Goal: Information Seeking & Learning: Learn about a topic

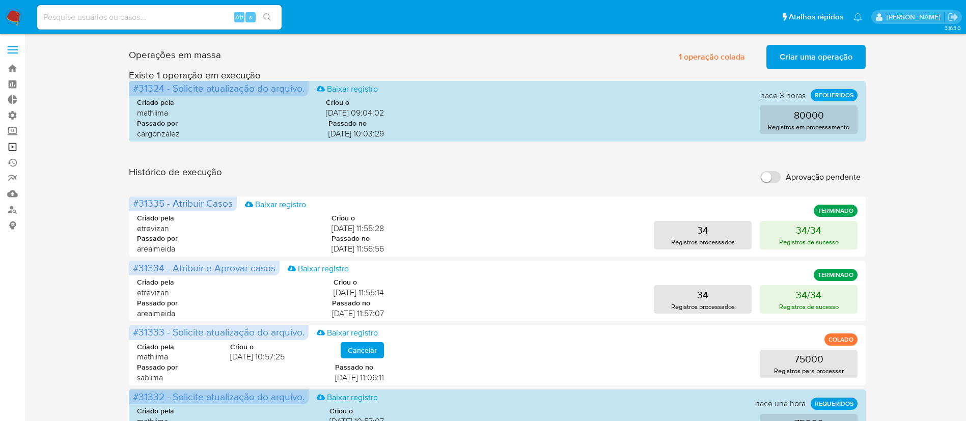
click at [12, 149] on link "Operações em massa" at bounding box center [60, 147] width 121 height 16
click at [16, 68] on link "Bandeja" at bounding box center [60, 69] width 121 height 16
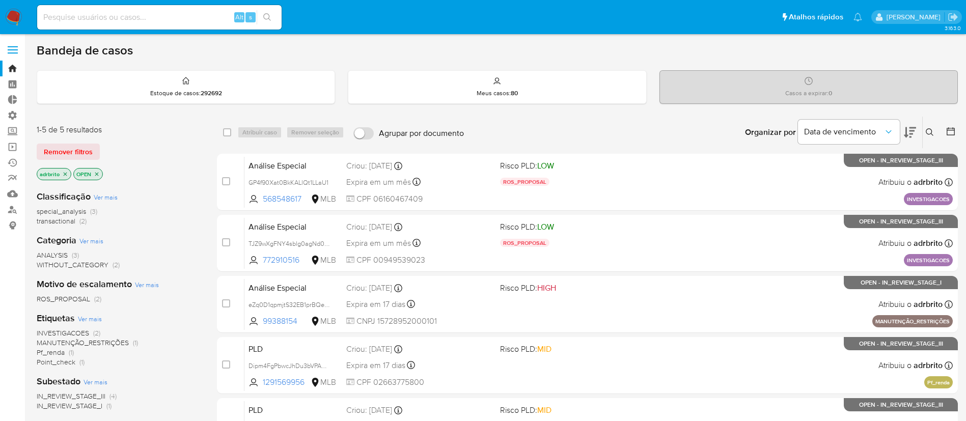
click at [66, 175] on icon "close-filter" at bounding box center [66, 174] width 4 height 4
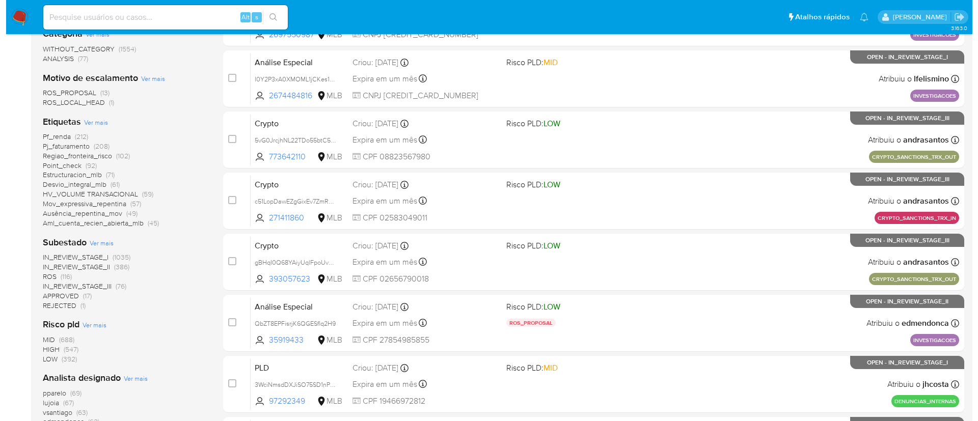
scroll to position [228, 0]
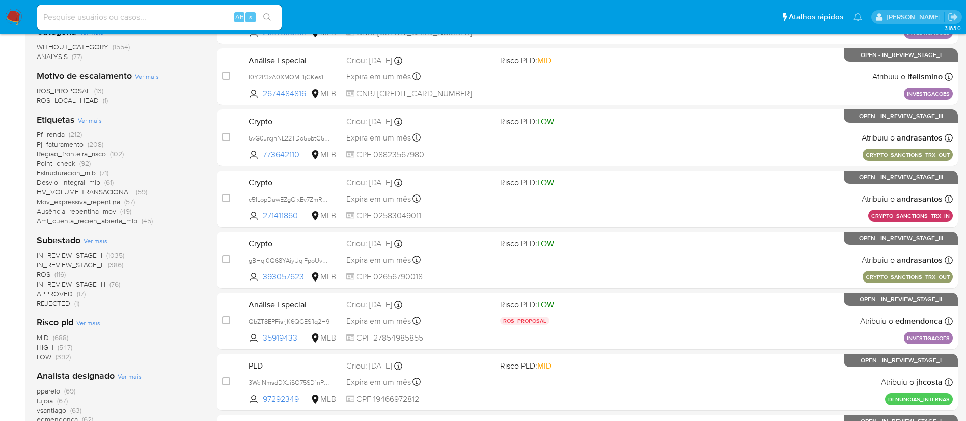
click at [93, 121] on span "Ver mais" at bounding box center [90, 120] width 24 height 9
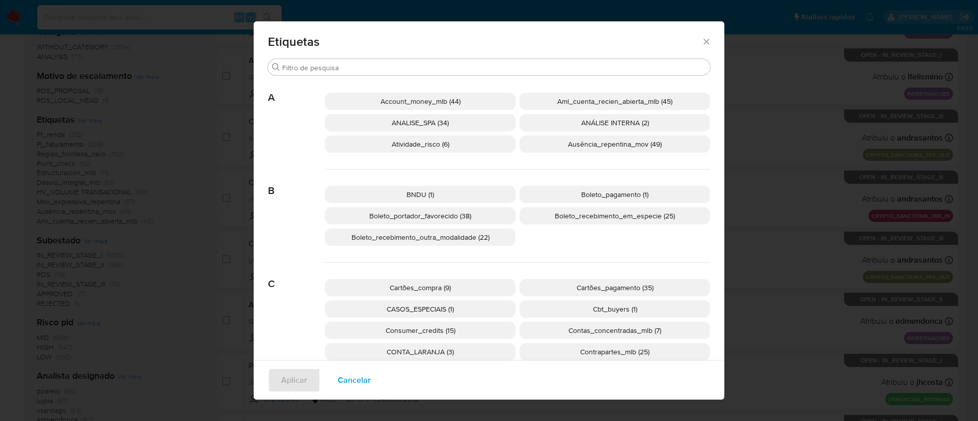
click at [609, 290] on span "Cartões_pagamento (35)" at bounding box center [615, 288] width 77 height 10
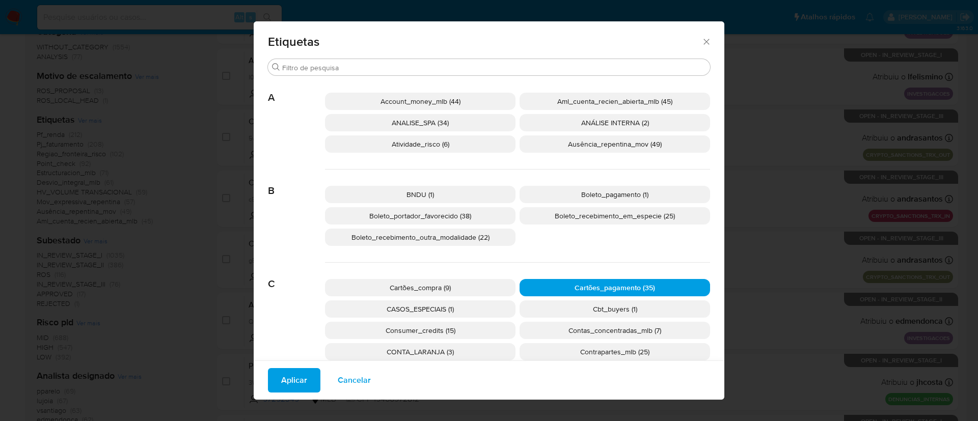
click at [468, 285] on p "Cartões_compra (9)" at bounding box center [420, 287] width 190 height 17
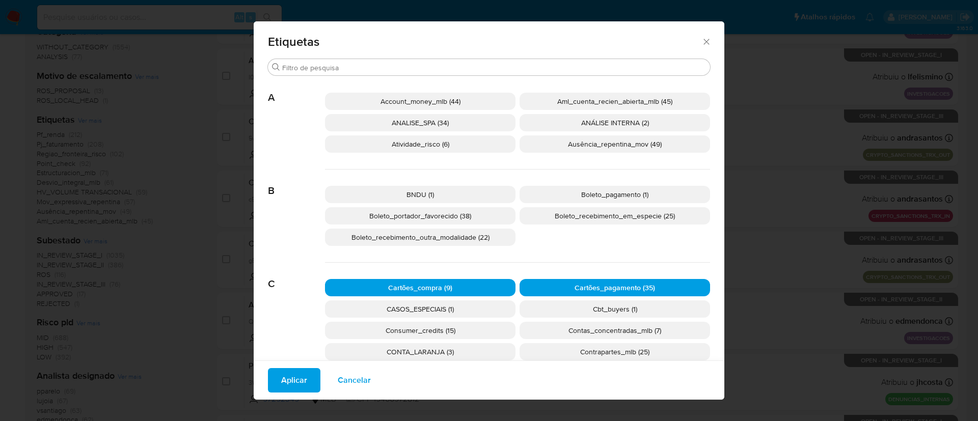
click at [293, 375] on span "Aplicar" at bounding box center [294, 380] width 26 height 22
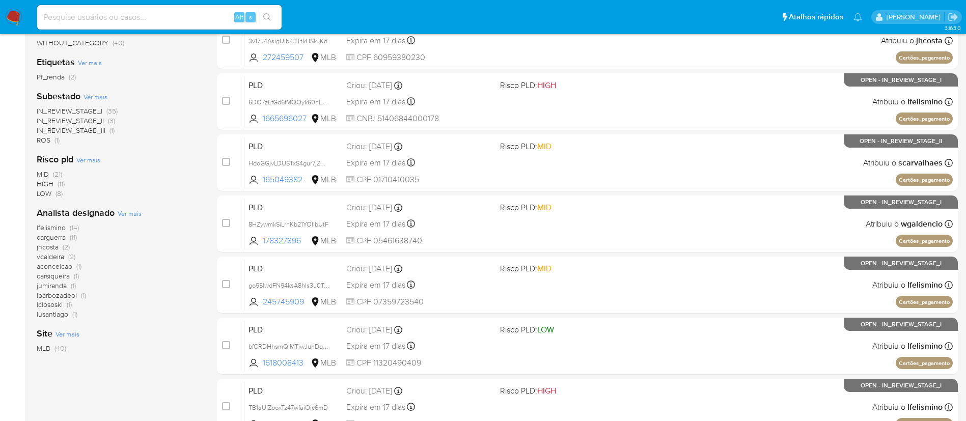
scroll to position [232, 0]
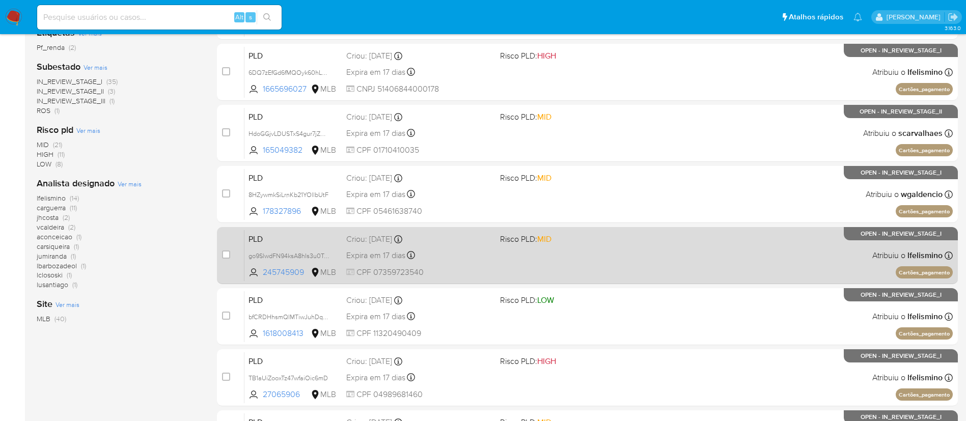
click at [384, 240] on div "Criou: 12/09/2025 Criou: 12/09/2025 00:10:20" at bounding box center [419, 239] width 146 height 11
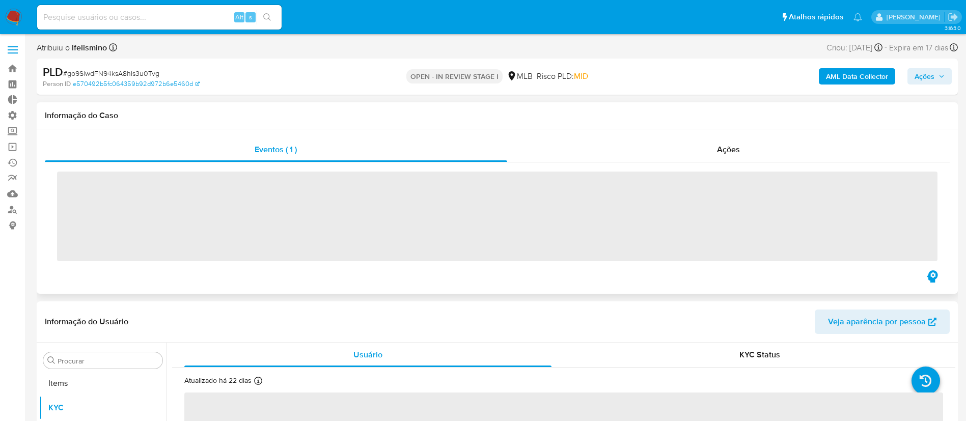
scroll to position [553, 0]
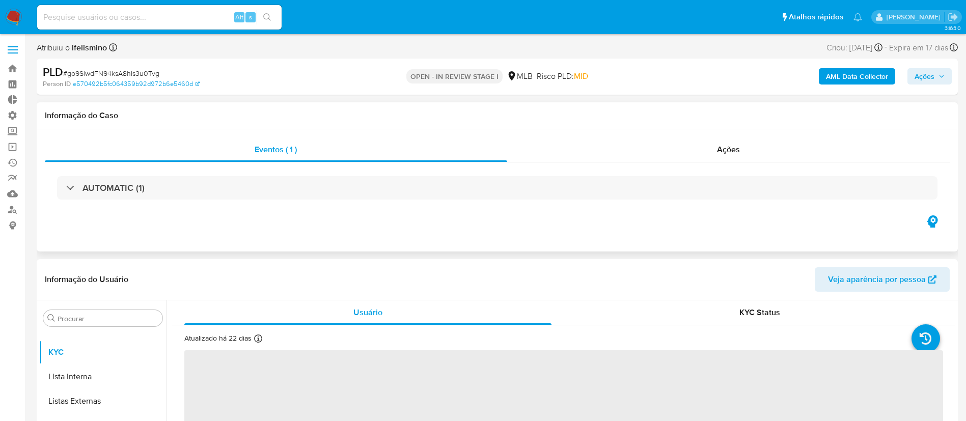
select select "10"
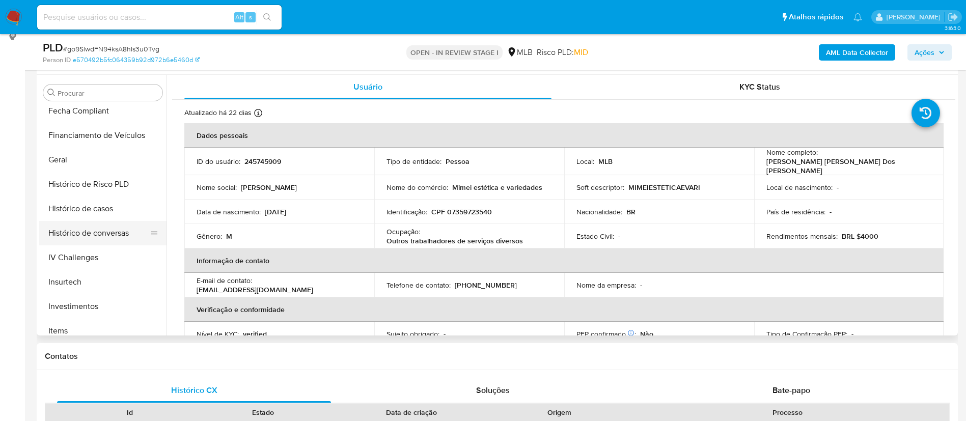
scroll to position [331, 0]
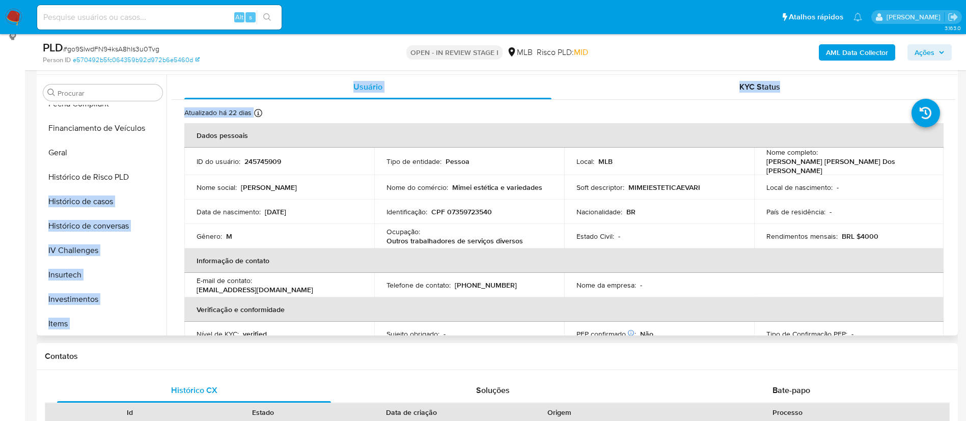
drag, startPoint x: 167, startPoint y: 227, endPoint x: 166, endPoint y: 186, distance: 40.7
click at [166, 186] on div "Procurar Adiantamentos de Dinheiro Anexos CBP CBT Cartões Contas Bancárias Dado…" at bounding box center [497, 205] width 916 height 261
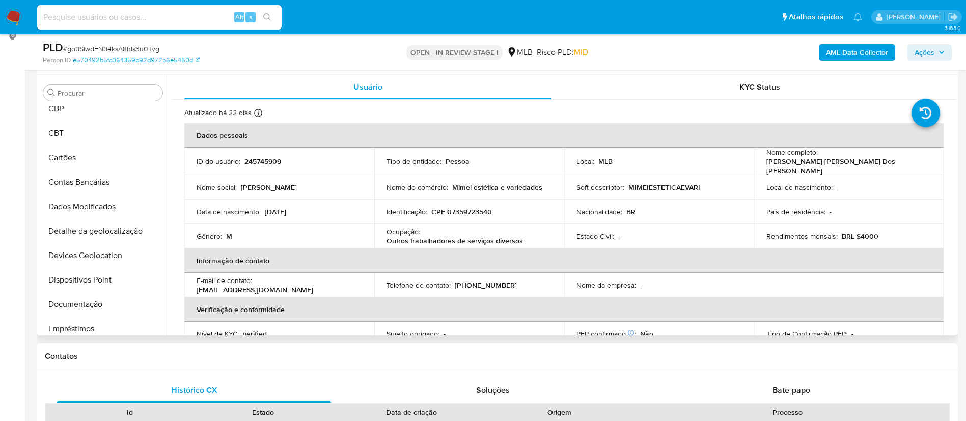
scroll to position [63, 0]
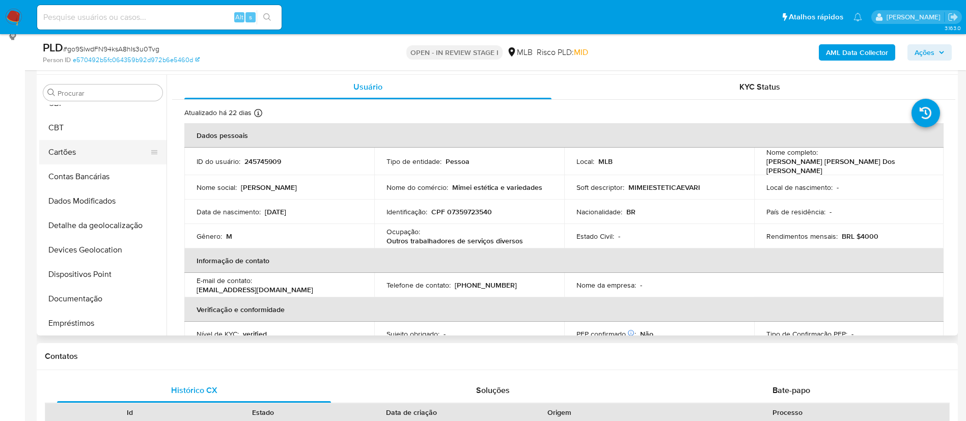
click at [93, 150] on button "Cartões" at bounding box center [98, 152] width 119 height 24
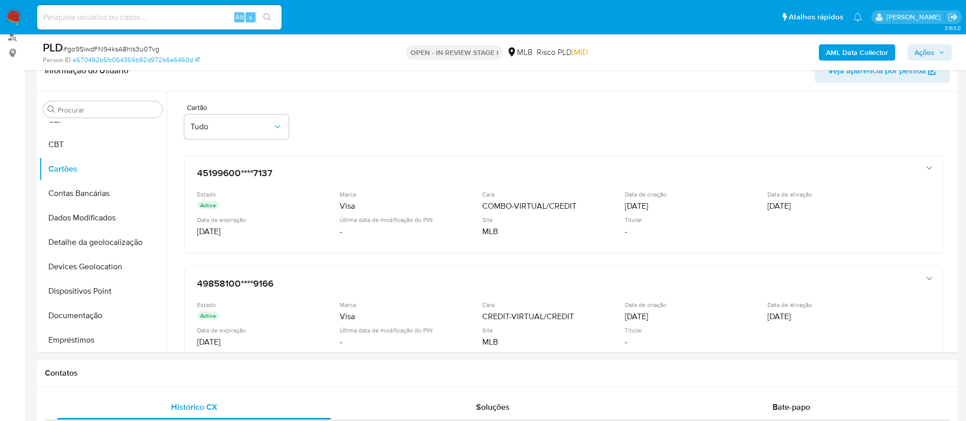
scroll to position [175, 0]
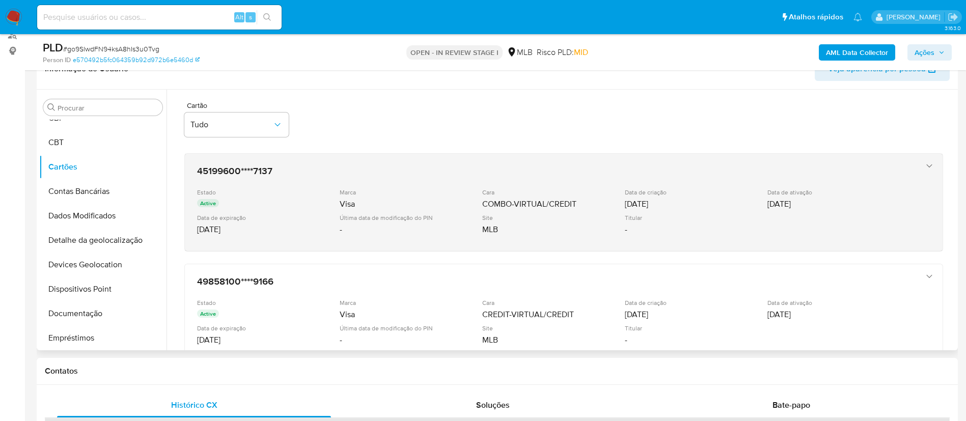
click at [930, 166] on icon "button" at bounding box center [929, 166] width 10 height 10
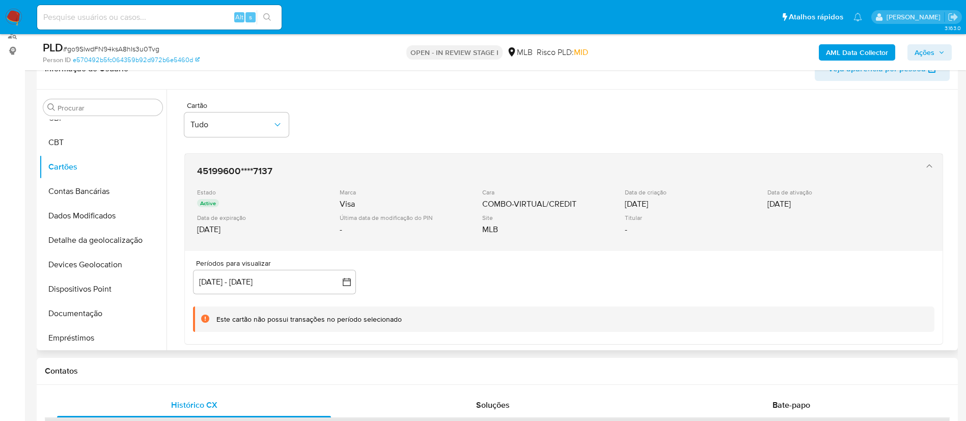
click at [930, 166] on icon "button" at bounding box center [929, 166] width 10 height 10
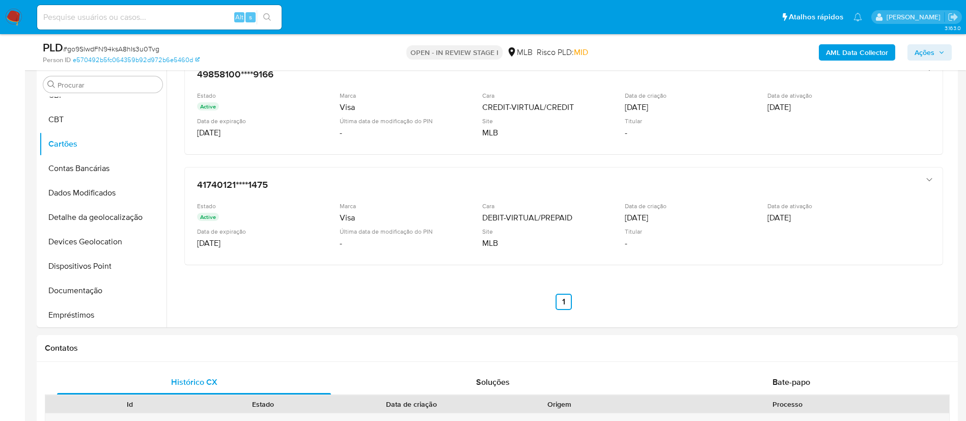
scroll to position [200, 0]
